Goal: Information Seeking & Learning: Learn about a topic

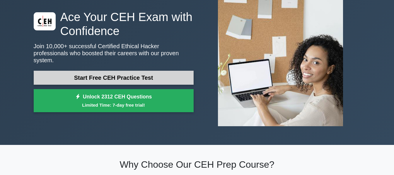
click at [113, 74] on link "Start Free CEH Practice Test" at bounding box center [114, 78] width 160 height 14
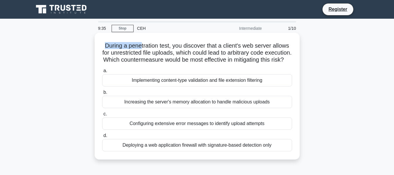
drag, startPoint x: 104, startPoint y: 42, endPoint x: 140, endPoint y: 46, distance: 36.5
click at [140, 46] on h5 "During a penetration test, you discover that a client's web server allows for u…" at bounding box center [197, 53] width 191 height 22
drag, startPoint x: 181, startPoint y: 44, endPoint x: 258, endPoint y: 66, distance: 80.5
click at [258, 64] on h5 "During a penetration test, you discover that a client's web server allows for u…" at bounding box center [197, 53] width 191 height 22
click at [241, 72] on div "During a penetration test, you discover that a client's web server allows for u…" at bounding box center [197, 96] width 200 height 122
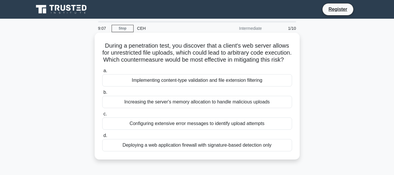
click at [205, 152] on div "Deploying a web application firewall with signature-based detection only" at bounding box center [197, 145] width 190 height 12
click at [102, 138] on input "d. Deploying a web application firewall with signature-based detection only" at bounding box center [102, 136] width 0 height 4
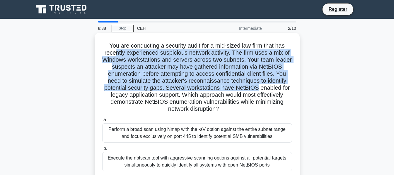
drag, startPoint x: 112, startPoint y: 52, endPoint x: 258, endPoint y: 91, distance: 150.5
click at [258, 91] on h5 "You are conducting a security audit for a mid-sized law firm that has recently …" at bounding box center [197, 77] width 191 height 71
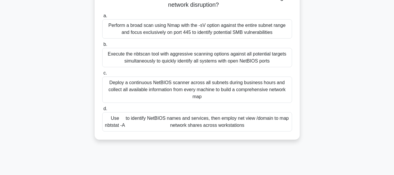
scroll to position [117, 0]
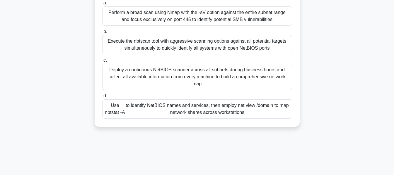
click at [200, 83] on div "Deploy a continuous NetBIOS scanner across all subnets during business hours an…" at bounding box center [197, 77] width 190 height 26
click at [102, 62] on input "c. Deploy a continuous NetBIOS scanner across all subnets during business hours…" at bounding box center [102, 61] width 0 height 4
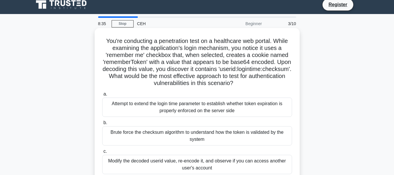
scroll to position [0, 0]
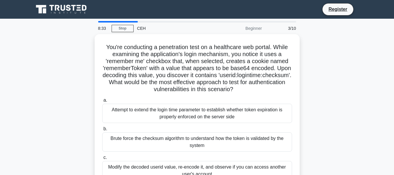
click at [213, 28] on div "CEH" at bounding box center [173, 29] width 80 height 12
